Goal: Task Accomplishment & Management: Manage account settings

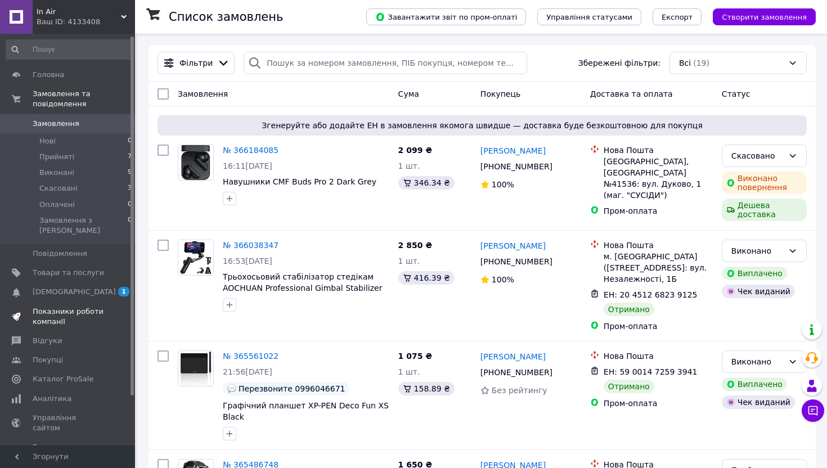
scroll to position [59, 0]
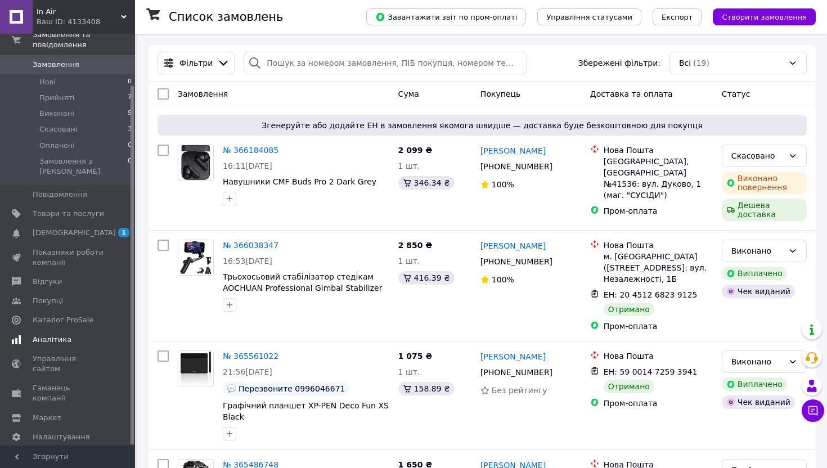
click at [65, 335] on span "Аналітика" at bounding box center [52, 340] width 39 height 10
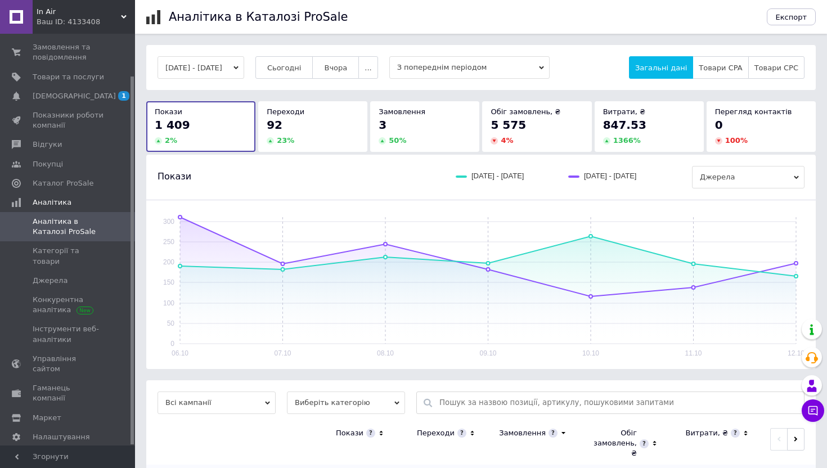
scroll to position [59, 0]
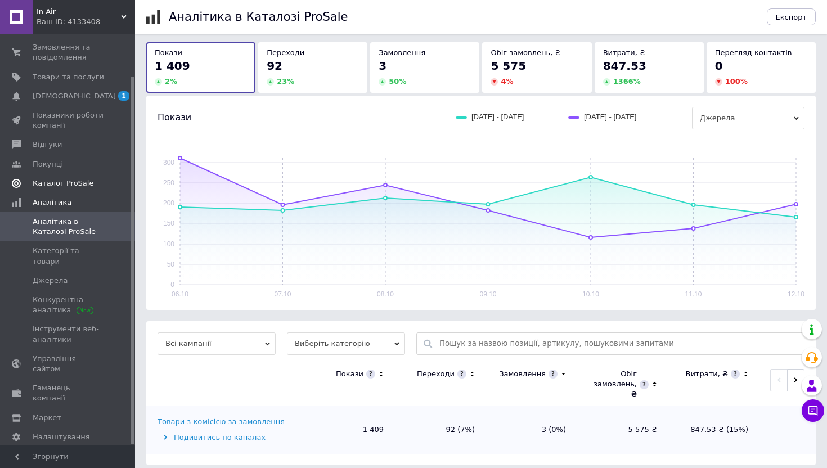
click at [77, 187] on span "Каталог ProSale" at bounding box center [63, 183] width 61 height 10
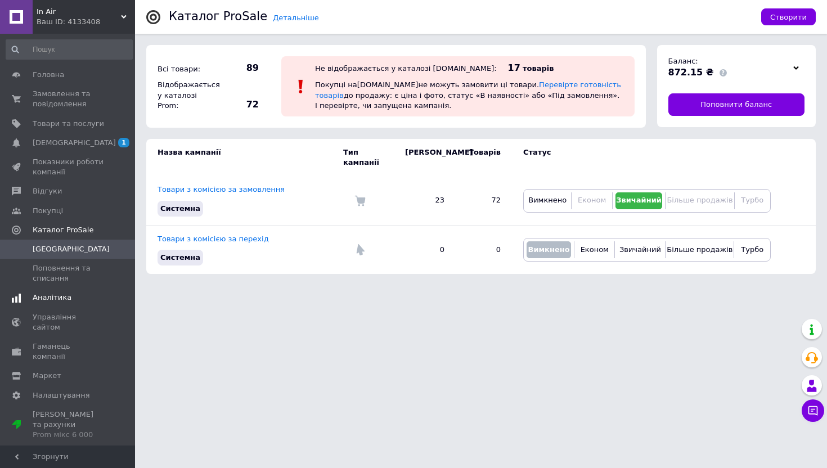
click at [48, 296] on span "Аналітика" at bounding box center [52, 298] width 39 height 10
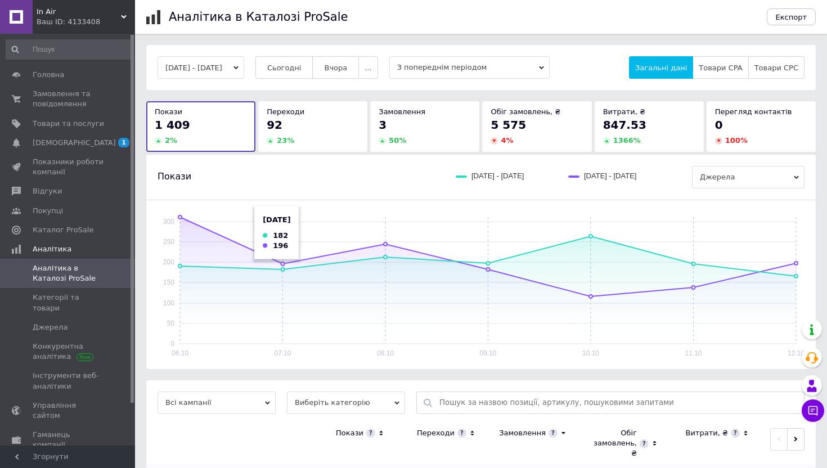
scroll to position [59, 0]
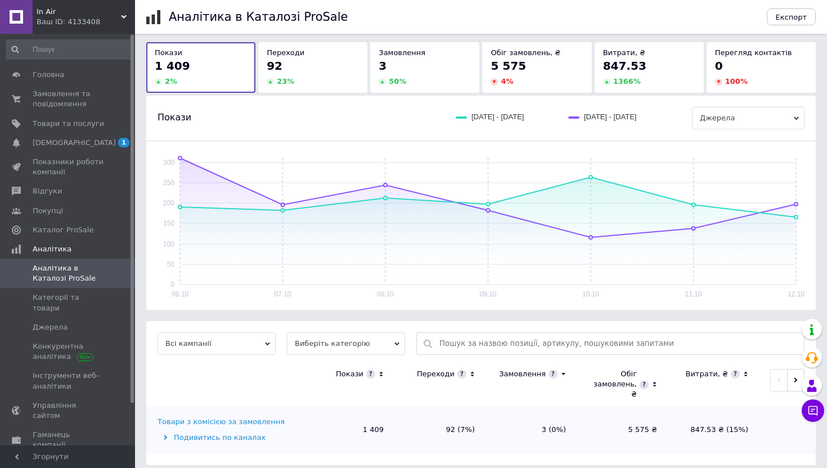
click at [114, 280] on span at bounding box center [119, 273] width 31 height 20
click at [91, 288] on link "Аналітика в Каталозі ProSale" at bounding box center [69, 273] width 138 height 29
click at [86, 292] on link "Категорії та товари" at bounding box center [69, 302] width 138 height 29
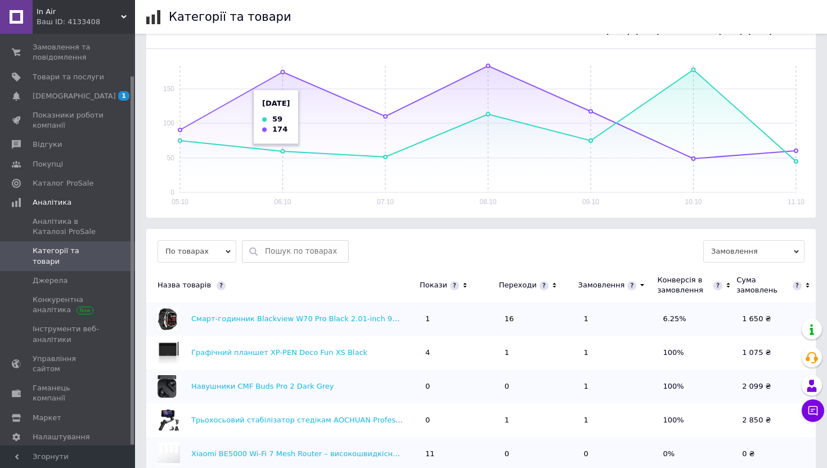
scroll to position [256, 0]
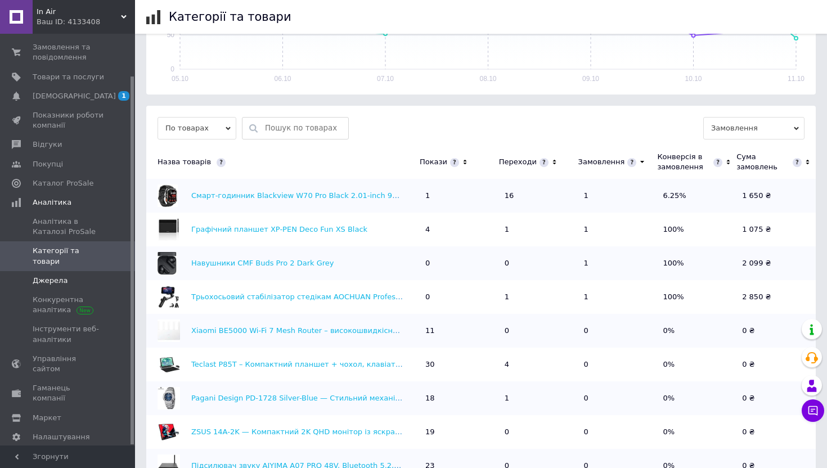
click at [52, 276] on span "Джерела" at bounding box center [50, 281] width 35 height 10
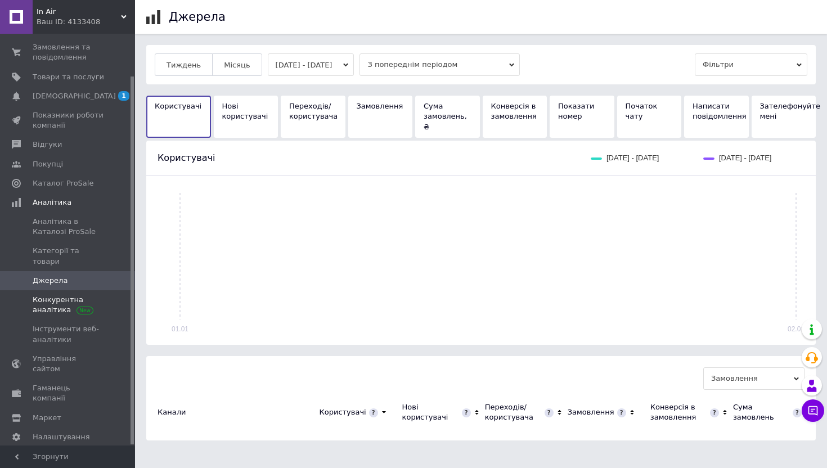
click at [52, 301] on span "Конкурентна аналітика" at bounding box center [68, 305] width 71 height 20
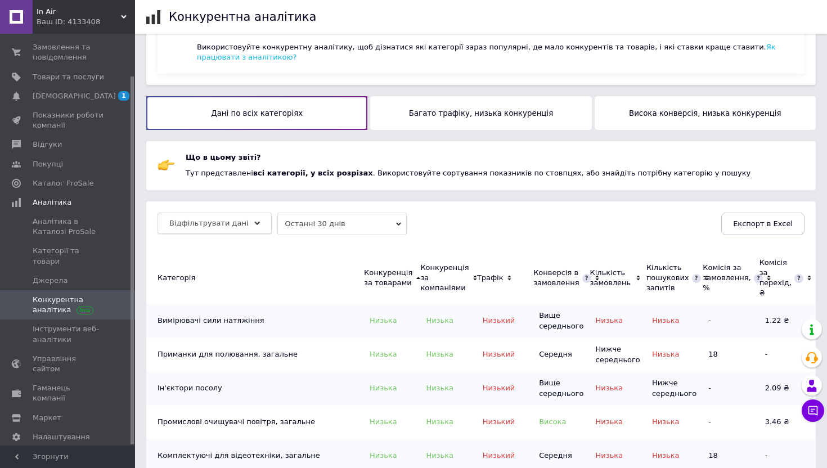
scroll to position [38, 0]
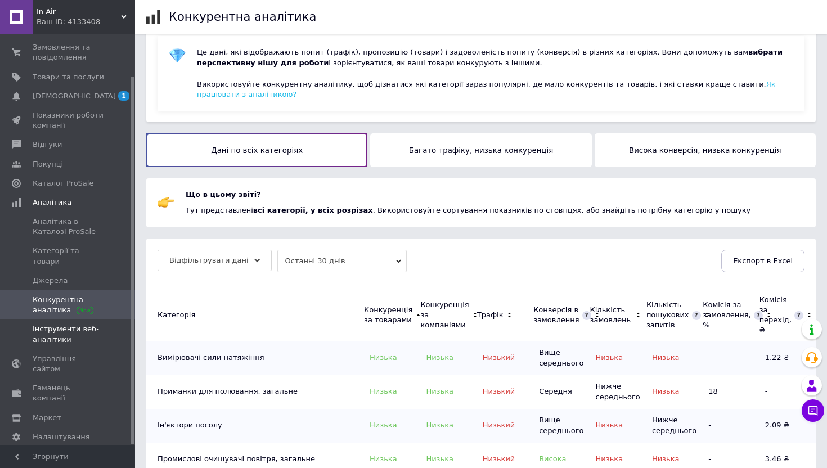
click at [66, 324] on span "Інструменти веб-аналітики" at bounding box center [68, 334] width 71 height 20
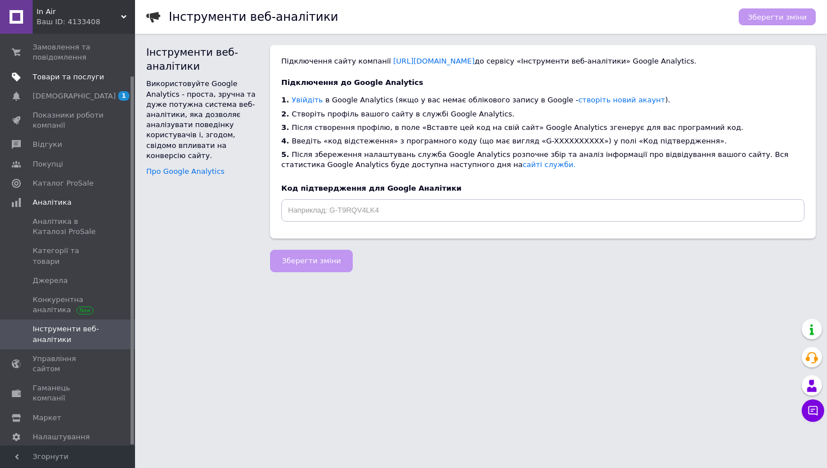
click at [74, 79] on span "Товари та послуги" at bounding box center [68, 77] width 71 height 10
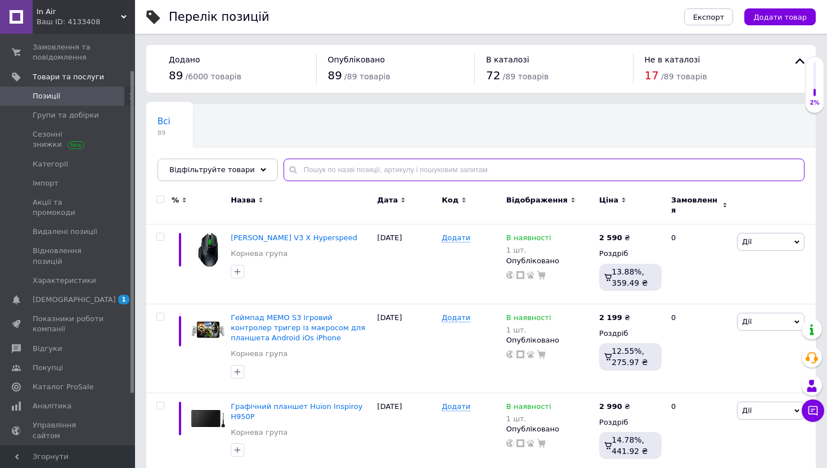
click at [354, 169] on input "text" at bounding box center [544, 170] width 521 height 23
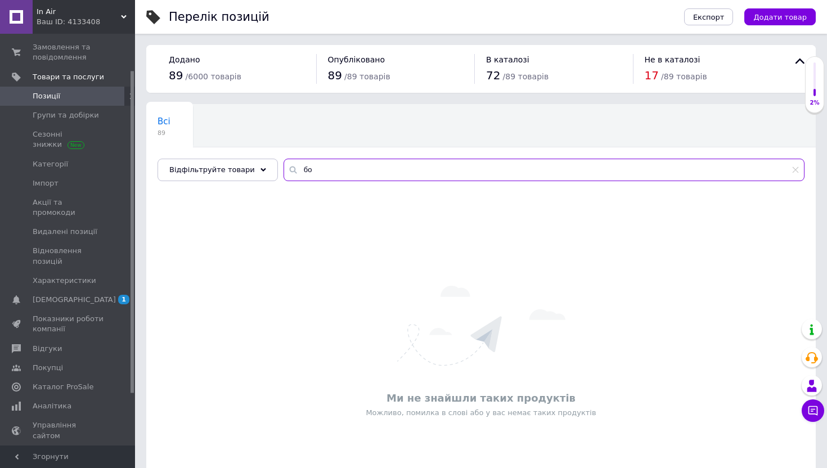
type input "б"
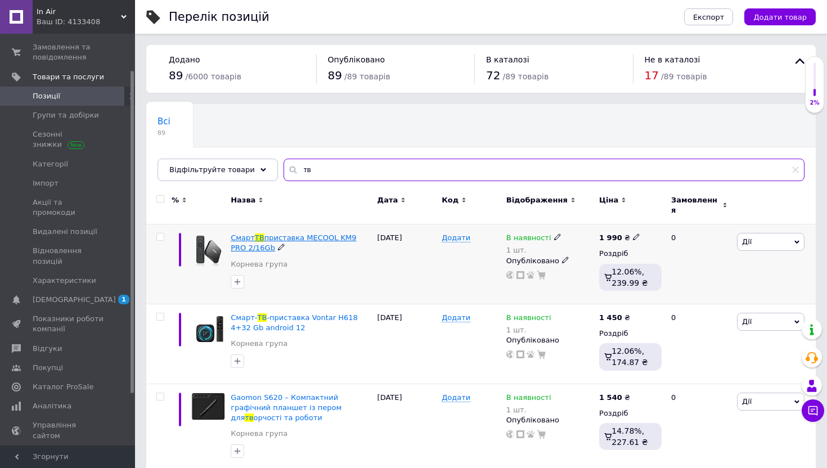
type input "тв"
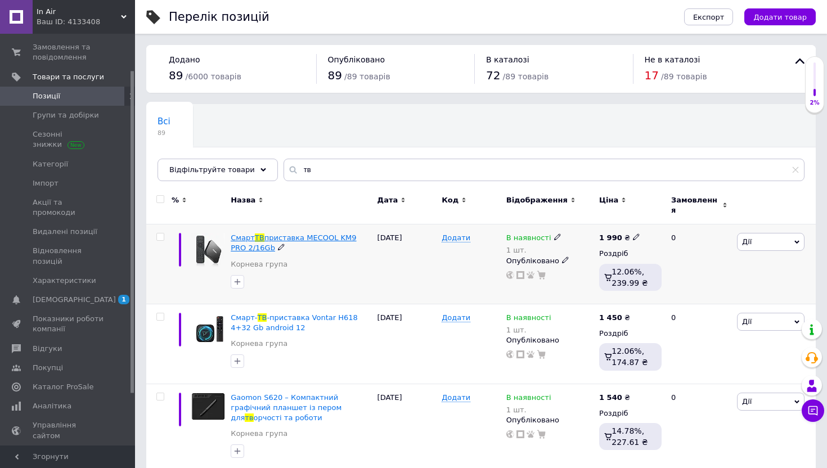
click at [309, 233] on span "приставка MECOOL KM9 PRO 2/16Gb" at bounding box center [293, 242] width 125 height 19
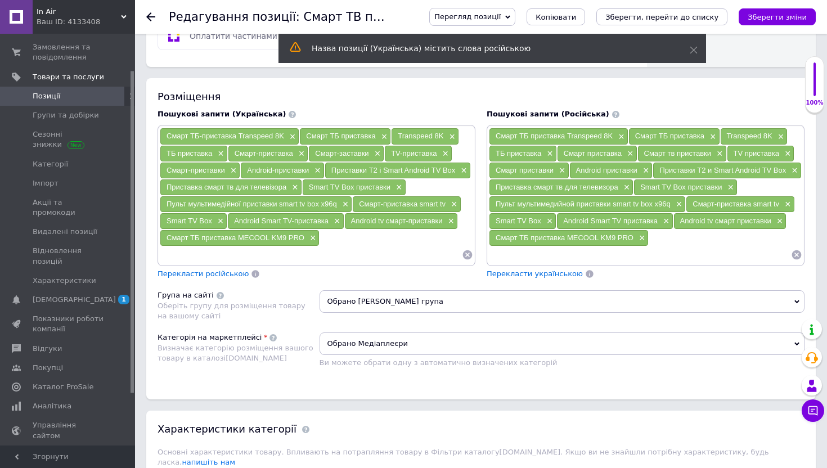
scroll to position [718, 0]
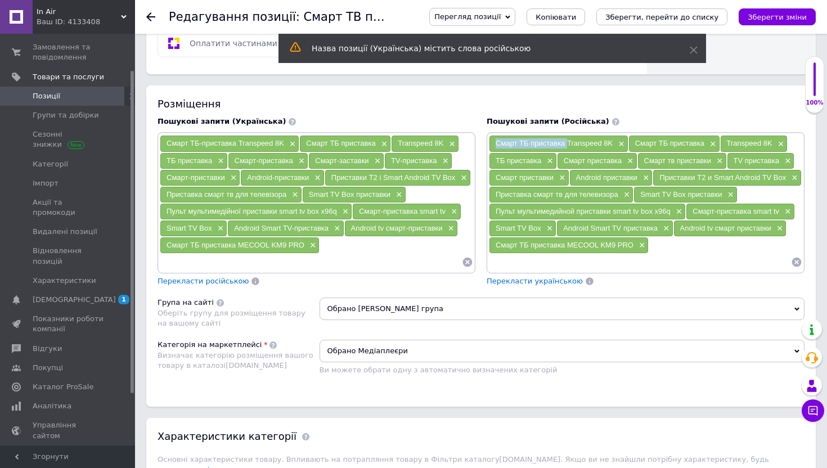
drag, startPoint x: 495, startPoint y: 145, endPoint x: 567, endPoint y: 145, distance: 71.5
click at [567, 145] on span "Смарт ТБ приставка Transpeed 8K" at bounding box center [554, 143] width 117 height 8
copy span "Смарт ТБ приставка"
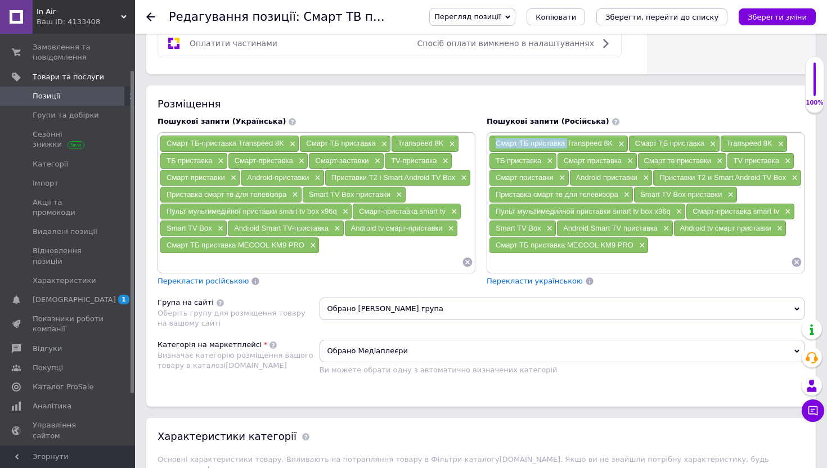
drag, startPoint x: 635, startPoint y: 143, endPoint x: 706, endPoint y: 147, distance: 71.0
click at [706, 147] on div "Смарт ТБ приставка ×" at bounding box center [674, 144] width 91 height 16
copy span "Смарт ТБ приставка"
drag, startPoint x: 492, startPoint y: 161, endPoint x: 542, endPoint y: 161, distance: 49.5
click at [542, 161] on div "ТБ приставка ×" at bounding box center [522, 161] width 67 height 16
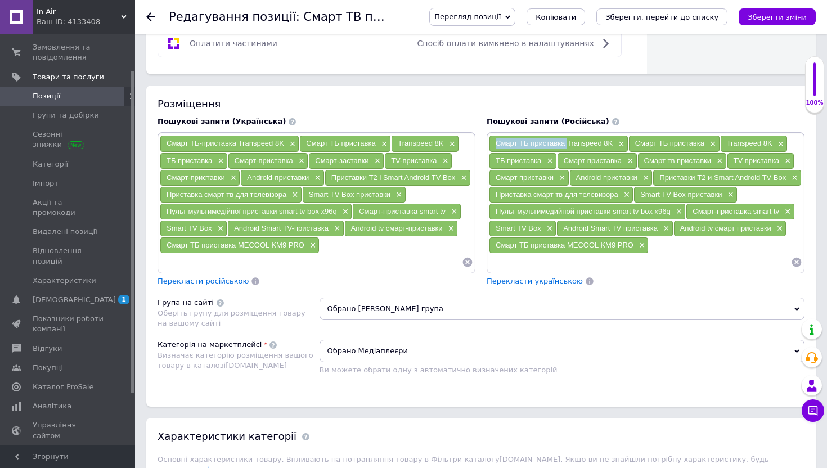
copy span "ТБ приставка"
drag, startPoint x: 561, startPoint y: 161, endPoint x: 623, endPoint y: 164, distance: 62.5
click at [623, 164] on div "Смарт приставка ×" at bounding box center [597, 161] width 79 height 16
copy span "Смарт приставка"
drag, startPoint x: 641, startPoint y: 162, endPoint x: 716, endPoint y: 162, distance: 74.3
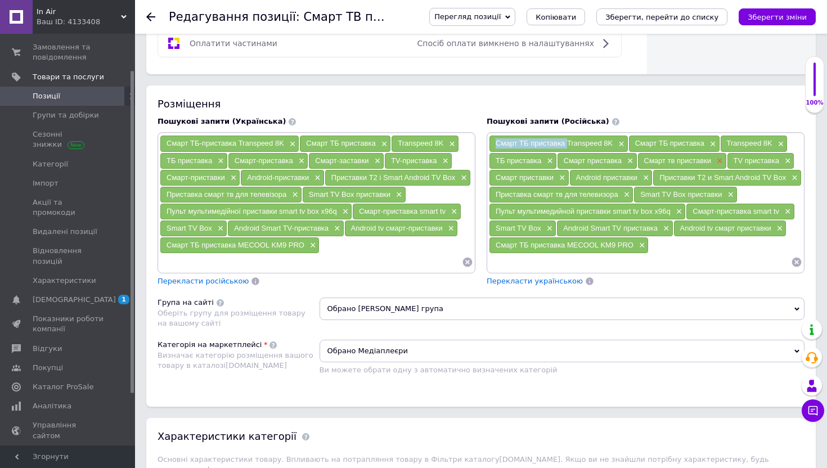
click at [716, 162] on div "Смарт тв приставки ×" at bounding box center [682, 161] width 88 height 16
copy span "Смарт тв приставки"
drag, startPoint x: 733, startPoint y: 159, endPoint x: 780, endPoint y: 160, distance: 47.3
click at [780, 160] on div "TV приставка ×" at bounding box center [760, 161] width 67 height 16
copy span "TV приставка"
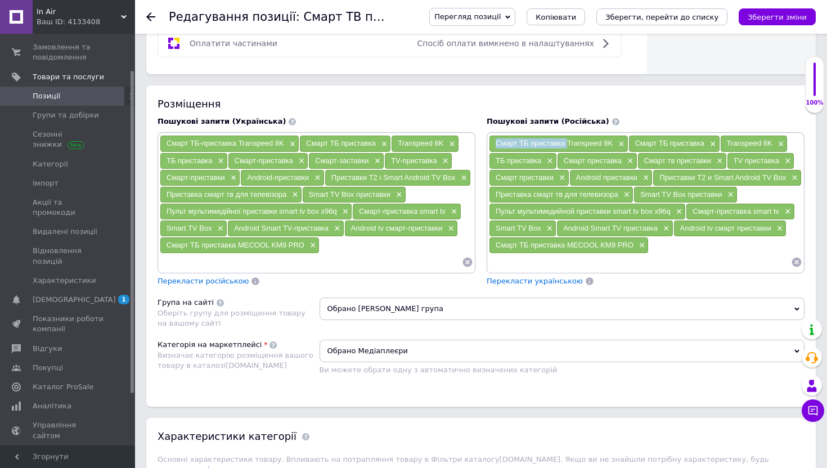
drag, startPoint x: 495, startPoint y: 178, endPoint x: 555, endPoint y: 181, distance: 60.3
click at [555, 181] on div "Смарт приставки ×" at bounding box center [528, 178] width 79 height 16
copy span "Смарт приставки"
drag, startPoint x: 576, startPoint y: 179, endPoint x: 641, endPoint y: 179, distance: 65.3
click at [641, 179] on div "Android приставки ×" at bounding box center [611, 178] width 83 height 16
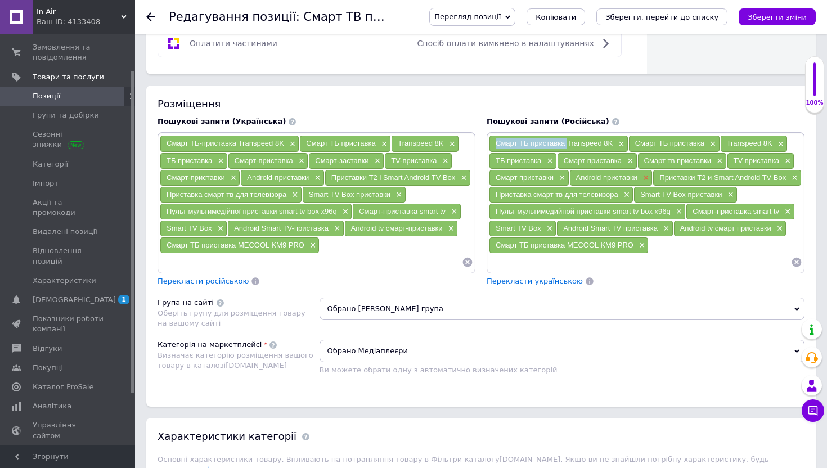
copy span "Android приставки"
copy span "Приставки Т2 и Smart Android TV Box"
drag, startPoint x: 658, startPoint y: 178, endPoint x: 788, endPoint y: 178, distance: 130.5
click at [788, 178] on div "Приставки Т2 и Smart Android TV Box ×" at bounding box center [726, 178] width 147 height 16
copy span "Приставка смарт тв для телевизора"
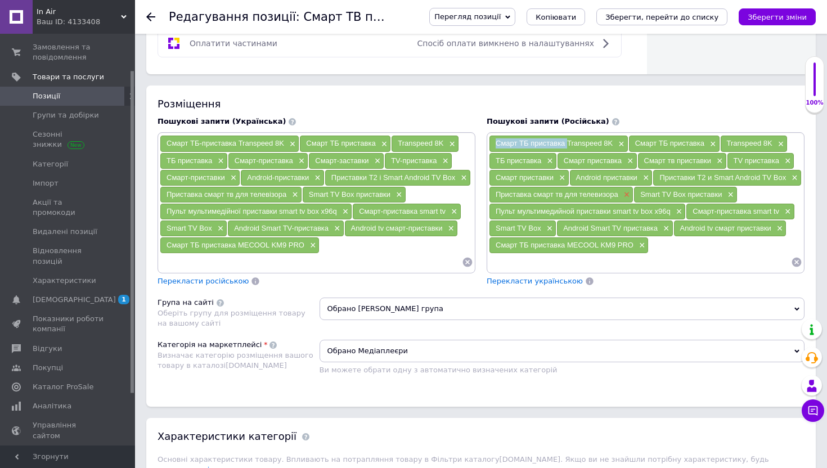
drag, startPoint x: 493, startPoint y: 196, endPoint x: 621, endPoint y: 199, distance: 127.7
click at [621, 199] on div "Приставка смарт тв для телевизора ×" at bounding box center [560, 195] width 143 height 16
drag, startPoint x: 637, startPoint y: 195, endPoint x: 724, endPoint y: 195, distance: 86.6
click at [724, 195] on div "Smart TV Box приставки ×" at bounding box center [685, 195] width 103 height 16
drag, startPoint x: 492, startPoint y: 213, endPoint x: 672, endPoint y: 213, distance: 179.5
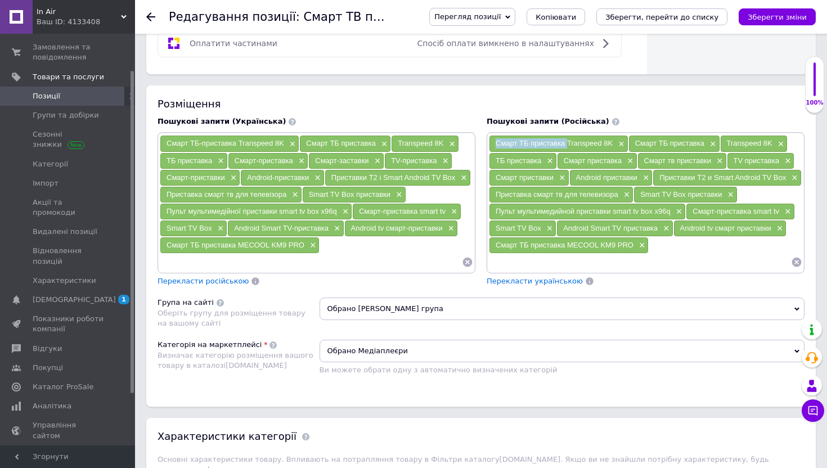
click at [671, 213] on div "Пульт мультимедийной приставки smart tv box x96q ×" at bounding box center [587, 212] width 196 height 16
drag, startPoint x: 692, startPoint y: 213, endPoint x: 786, endPoint y: 214, distance: 94.0
click at [786, 214] on div "Смарт-приставка smart tv ×" at bounding box center [739, 212] width 107 height 16
drag, startPoint x: 493, startPoint y: 228, endPoint x: 543, endPoint y: 229, distance: 50.1
click at [542, 229] on div "Smart TV Box ×" at bounding box center [522, 229] width 66 height 16
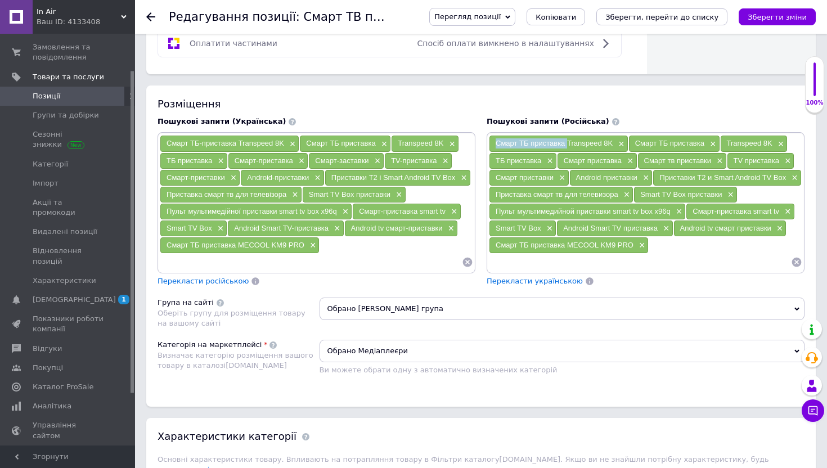
drag, startPoint x: 563, startPoint y: 230, endPoint x: 659, endPoint y: 230, distance: 96.8
click at [659, 230] on div "Android Smart TV приставка ×" at bounding box center [614, 229] width 115 height 16
drag, startPoint x: 680, startPoint y: 230, endPoint x: 773, endPoint y: 231, distance: 93.4
click at [773, 231] on div "Android tv смарт приставки ×" at bounding box center [730, 229] width 113 height 16
